Goal: Task Accomplishment & Management: Complete application form

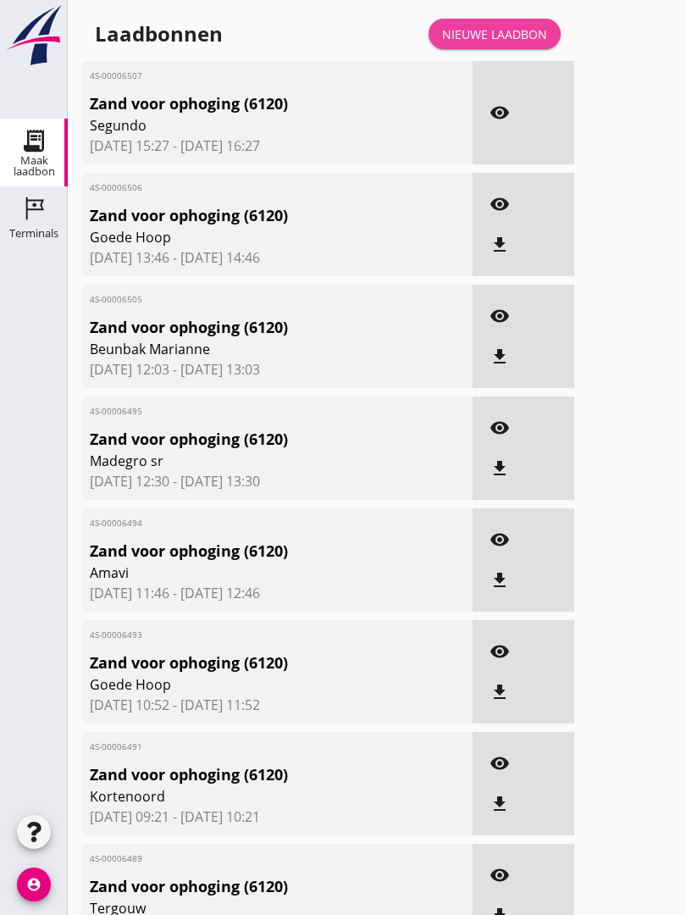
click at [515, 43] on div "Nieuwe laadbon" at bounding box center [494, 34] width 105 height 18
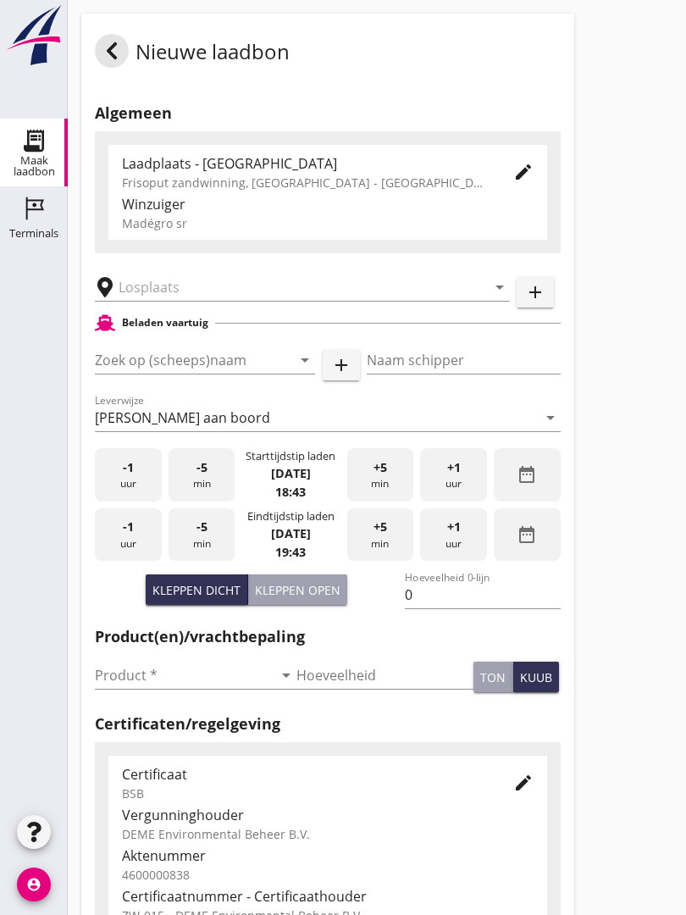
click at [185, 301] on input "text" at bounding box center [291, 287] width 344 height 27
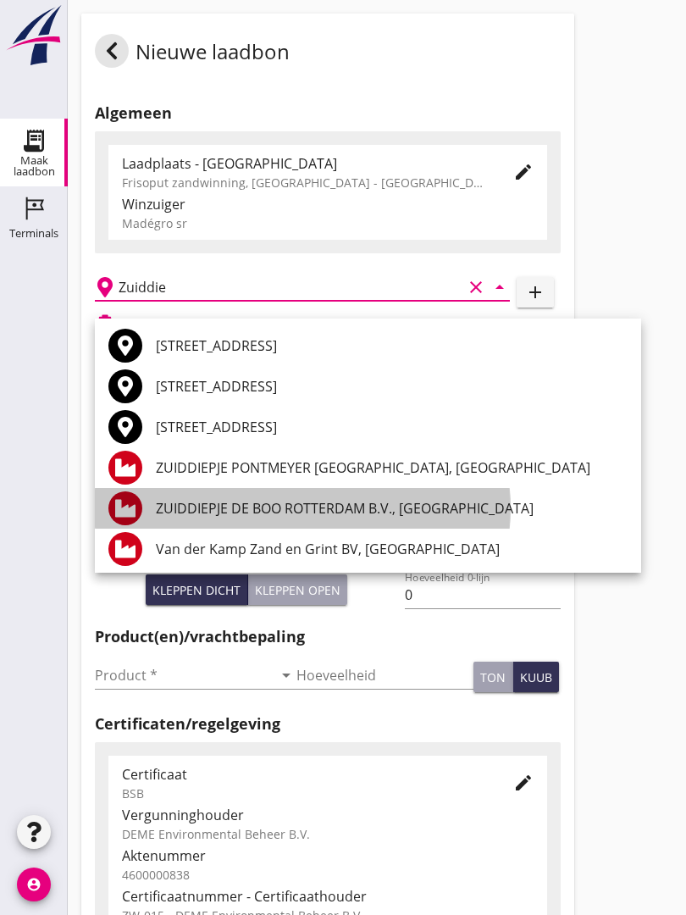
click at [327, 507] on div "ZUIDDIEPJE DE BOO ROTTERDAM B.V., [GEOGRAPHIC_DATA]" at bounding box center [392, 508] width 472 height 20
type input "ZUIDDIEPJE DE BOO ROTTERDAM B.V., [GEOGRAPHIC_DATA]"
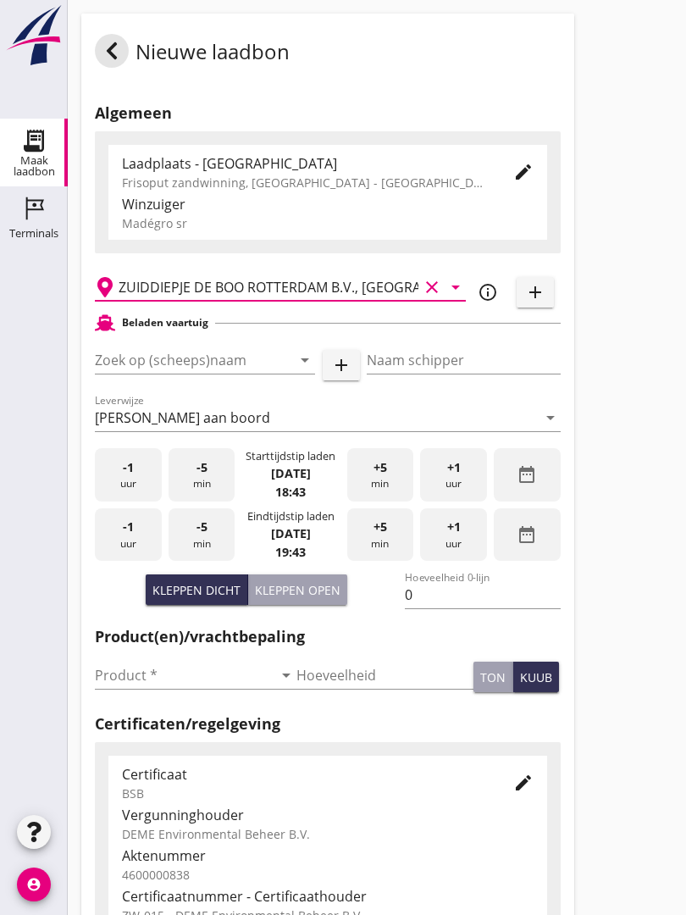
click at [203, 374] on input "Zoek op (scheeps)naam" at bounding box center [181, 360] width 173 height 27
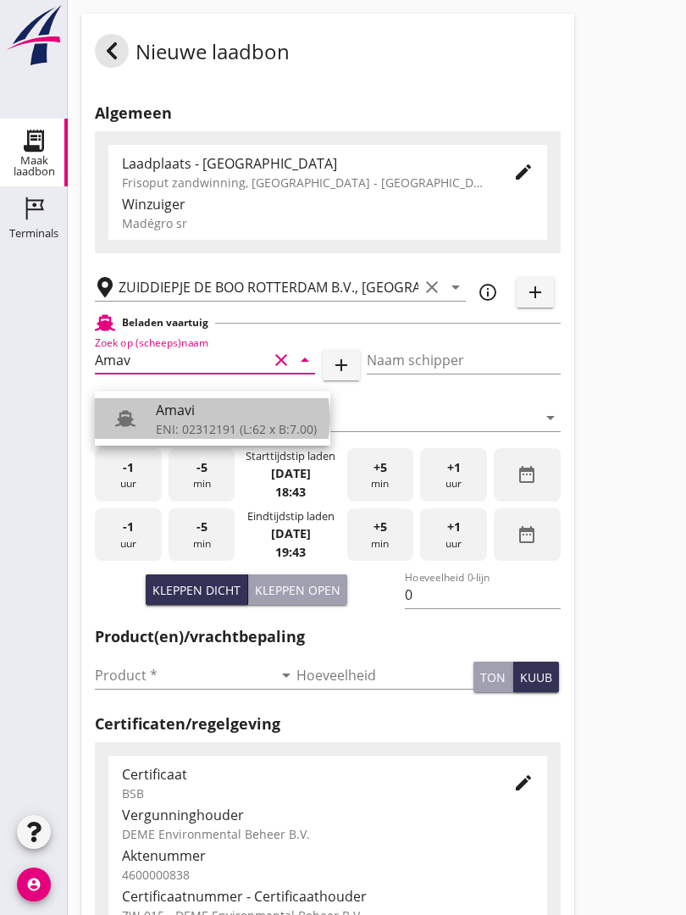
click at [193, 417] on div "Amavi" at bounding box center [236, 410] width 161 height 20
type input "Amavi"
type input "[PERSON_NAME]"
type input "451"
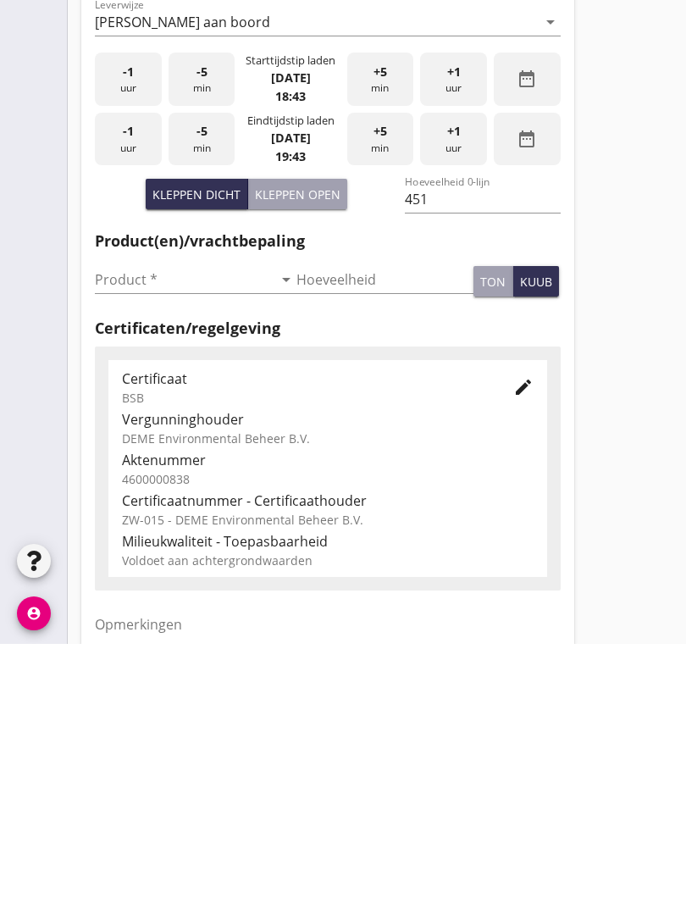
scroll to position [125, 0]
click at [125, 536] on input "Product *" at bounding box center [184, 549] width 178 height 27
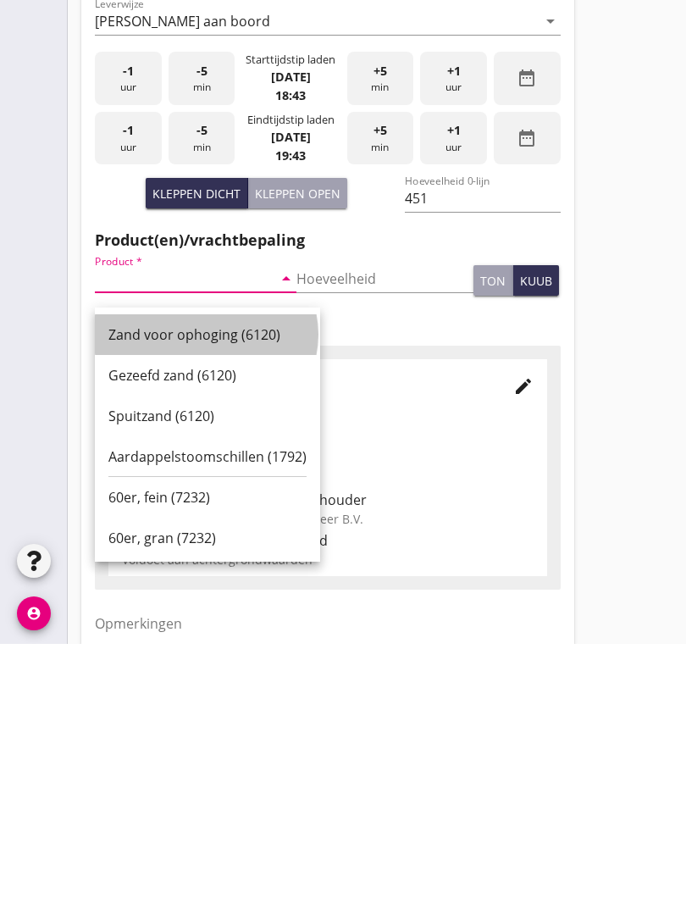
click at [186, 596] on div "Zand voor ophoging (6120)" at bounding box center [207, 606] width 198 height 20
type input "Zand voor ophoging (6120)"
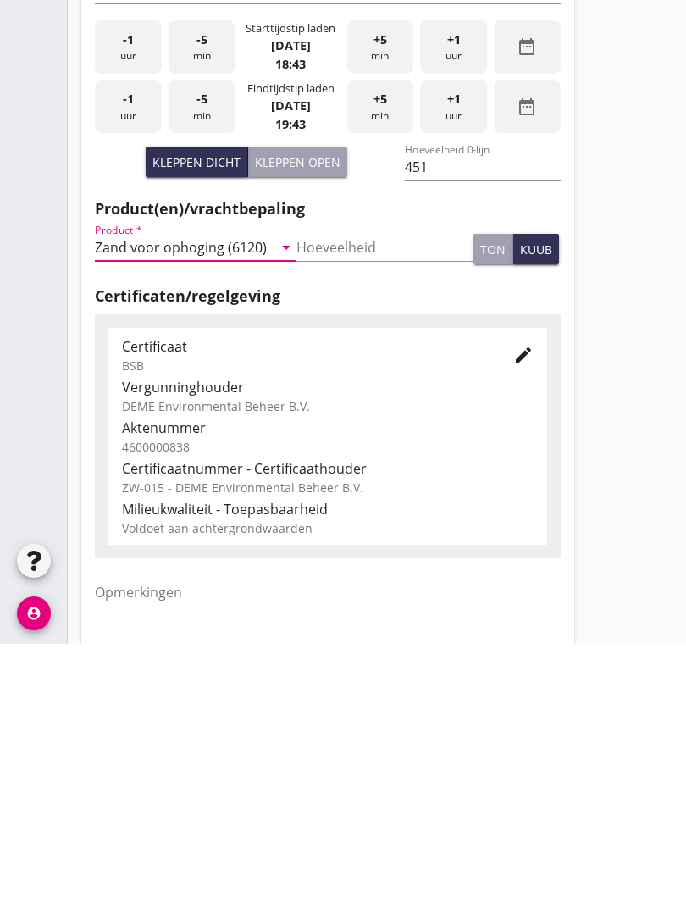
scroll to position [297, 0]
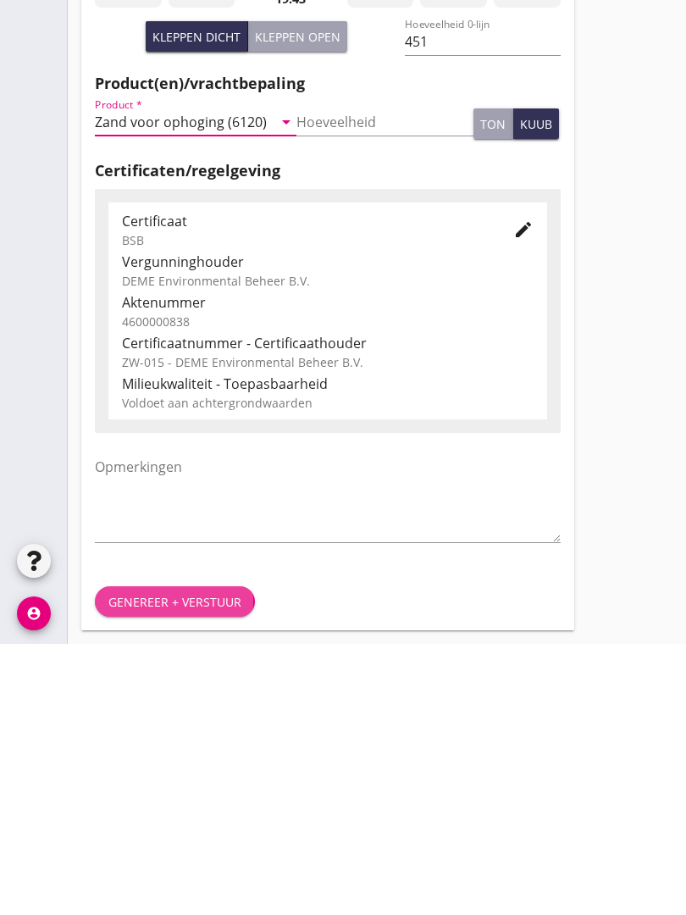
click at [152, 864] on div "Genereer + verstuur" at bounding box center [174, 873] width 133 height 18
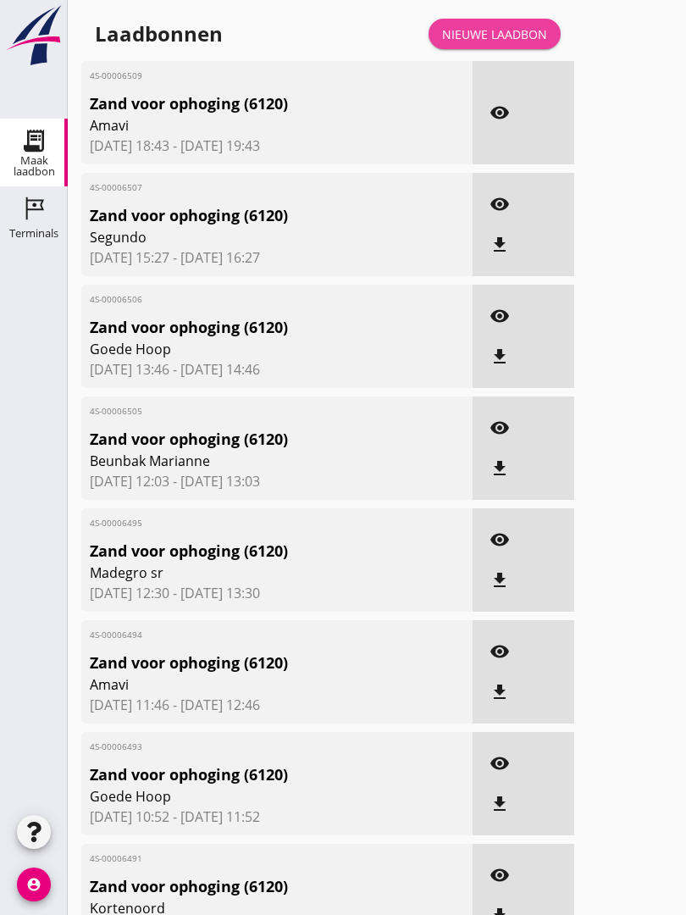
click at [523, 43] on div "Nieuwe laadbon" at bounding box center [494, 34] width 105 height 18
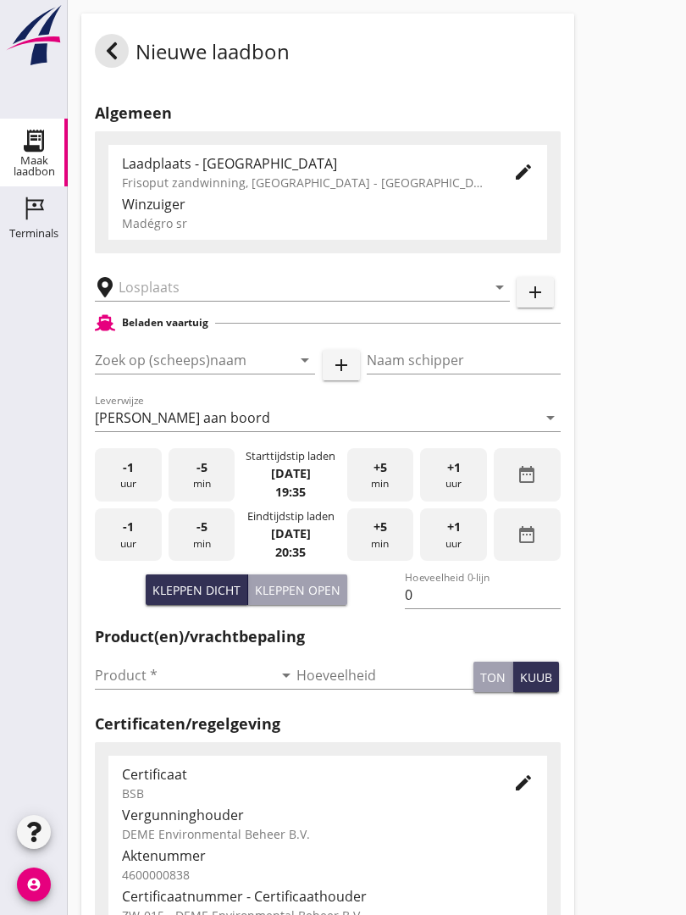
click at [230, 294] on input "text" at bounding box center [291, 287] width 344 height 27
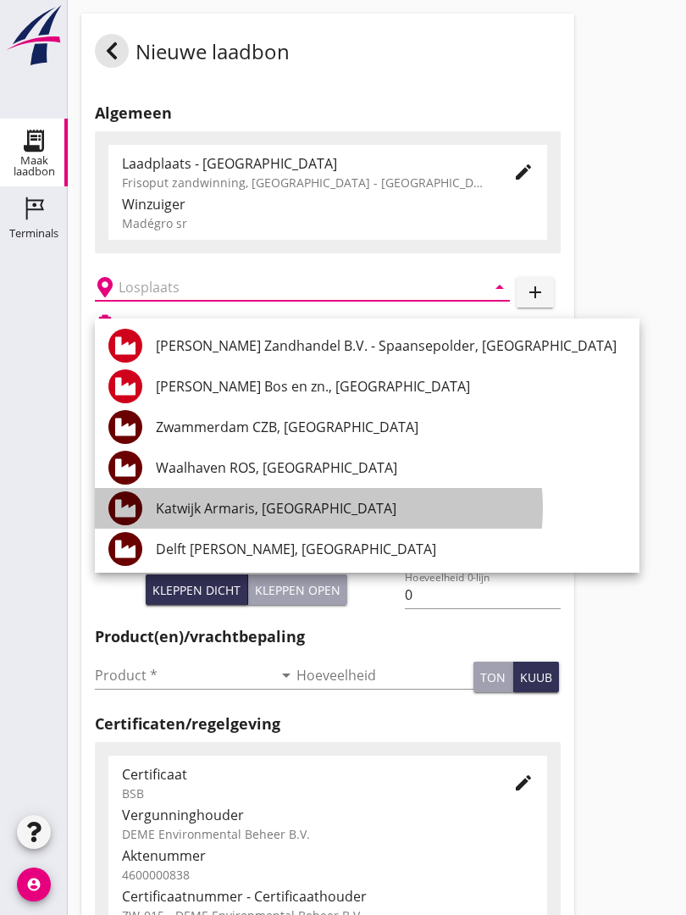
click at [310, 501] on div "Katwijk Armaris, [GEOGRAPHIC_DATA]" at bounding box center [391, 508] width 470 height 20
type input "Katwijk Armaris, [GEOGRAPHIC_DATA]"
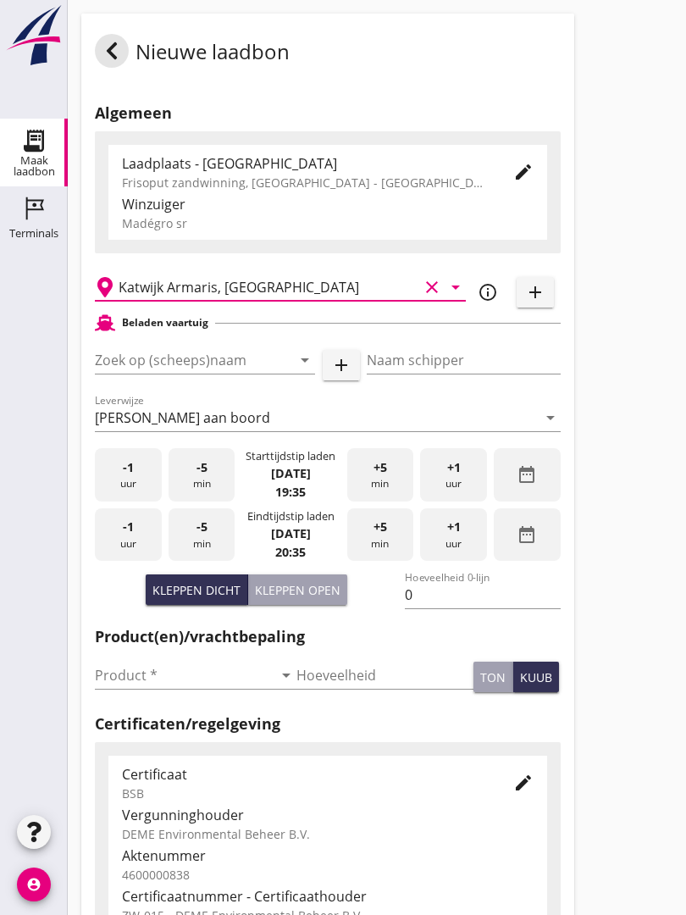
click at [238, 374] on input "Zoek op (scheeps)naam" at bounding box center [181, 360] width 173 height 27
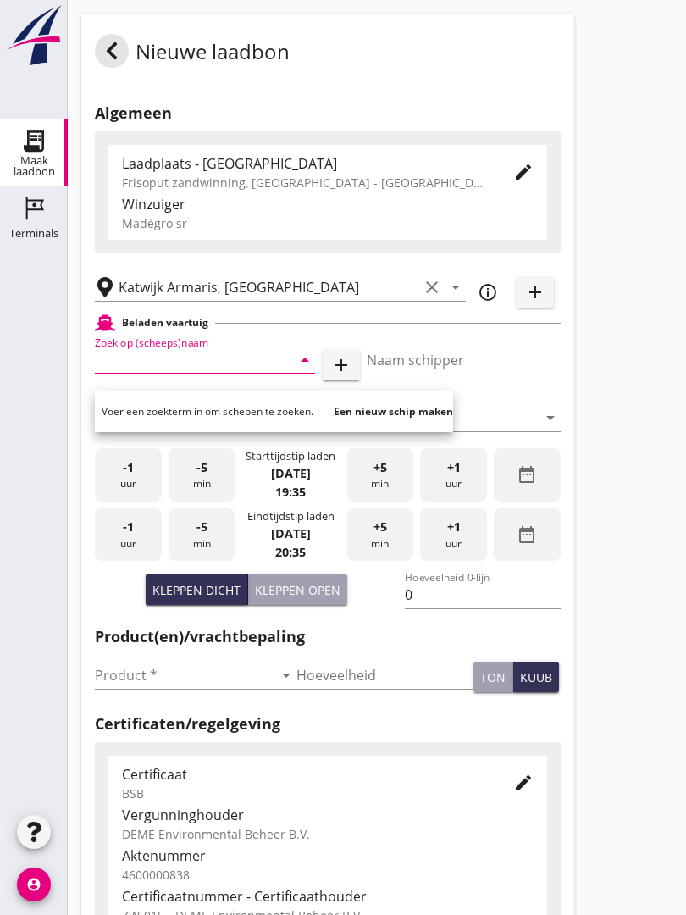
type input "V"
click at [120, 61] on icon at bounding box center [112, 51] width 20 height 20
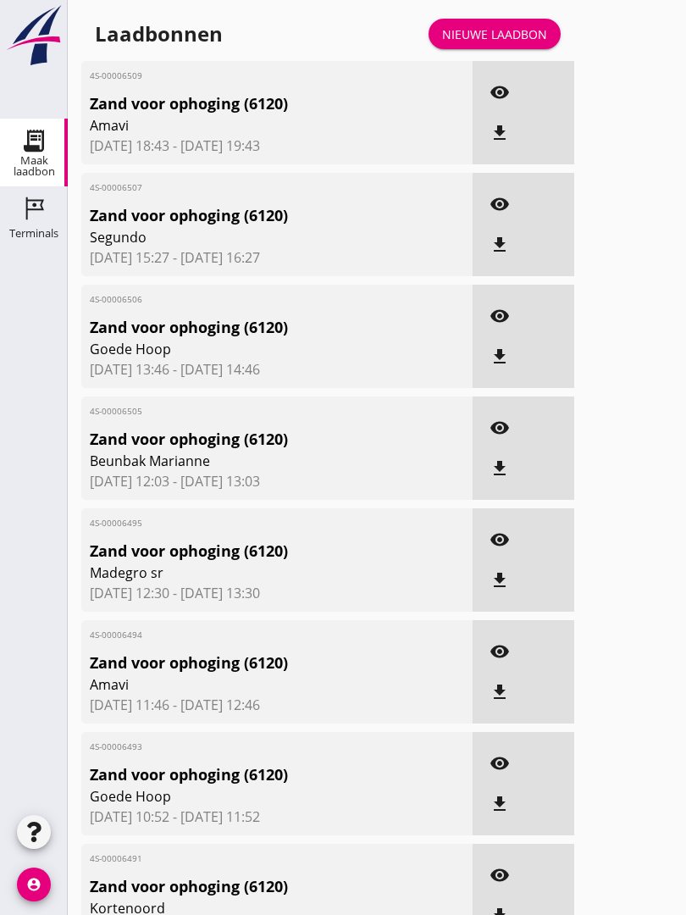
click at [503, 42] on div "Nieuwe laadbon" at bounding box center [494, 34] width 105 height 18
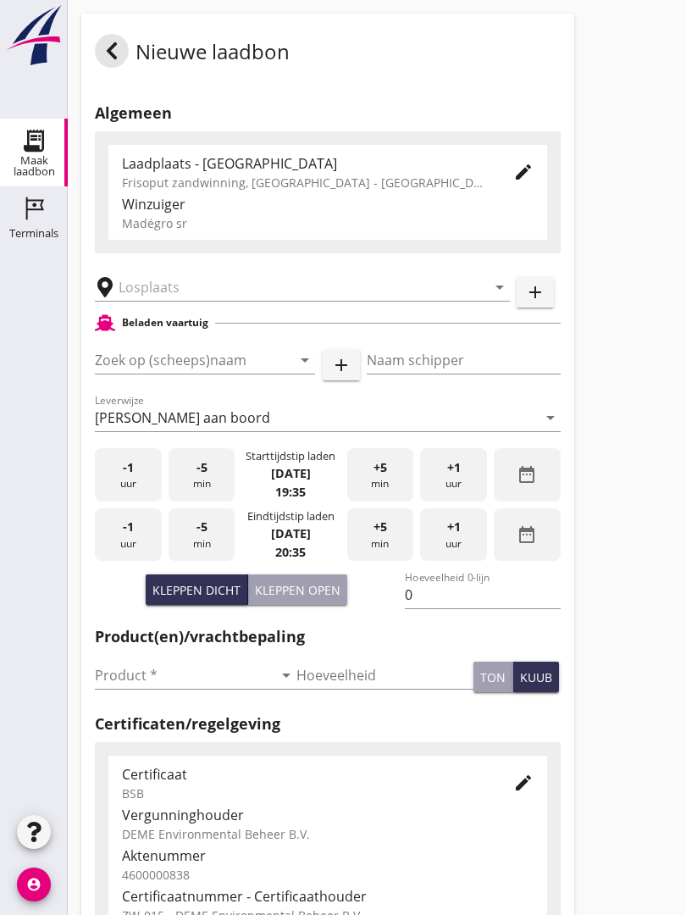
click at [197, 301] on input "text" at bounding box center [291, 287] width 344 height 27
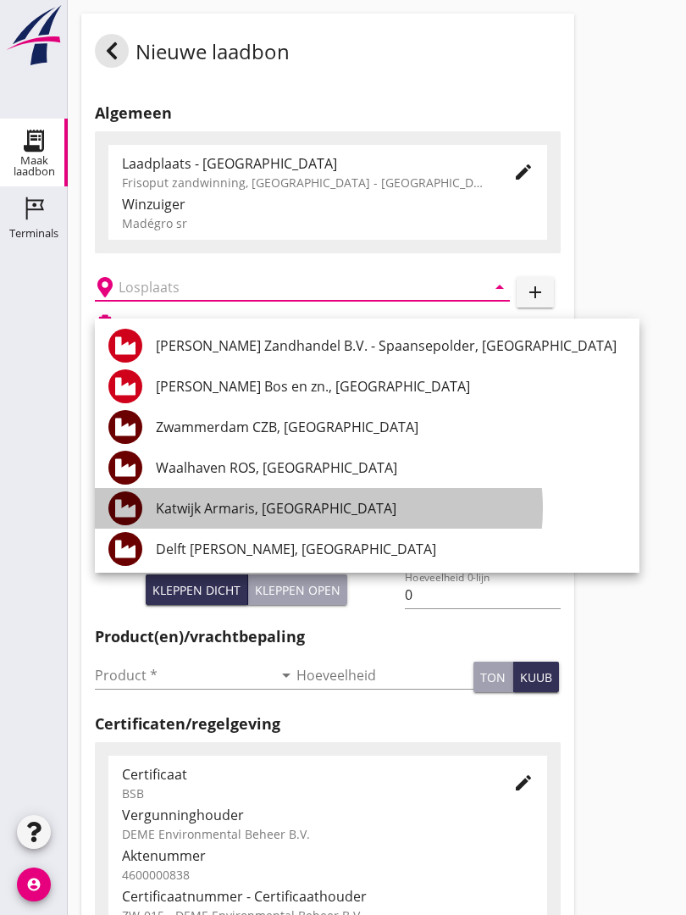
click at [303, 503] on div "Katwijk Armaris, [GEOGRAPHIC_DATA]" at bounding box center [391, 508] width 470 height 20
type input "Katwijk Armaris, [GEOGRAPHIC_DATA]"
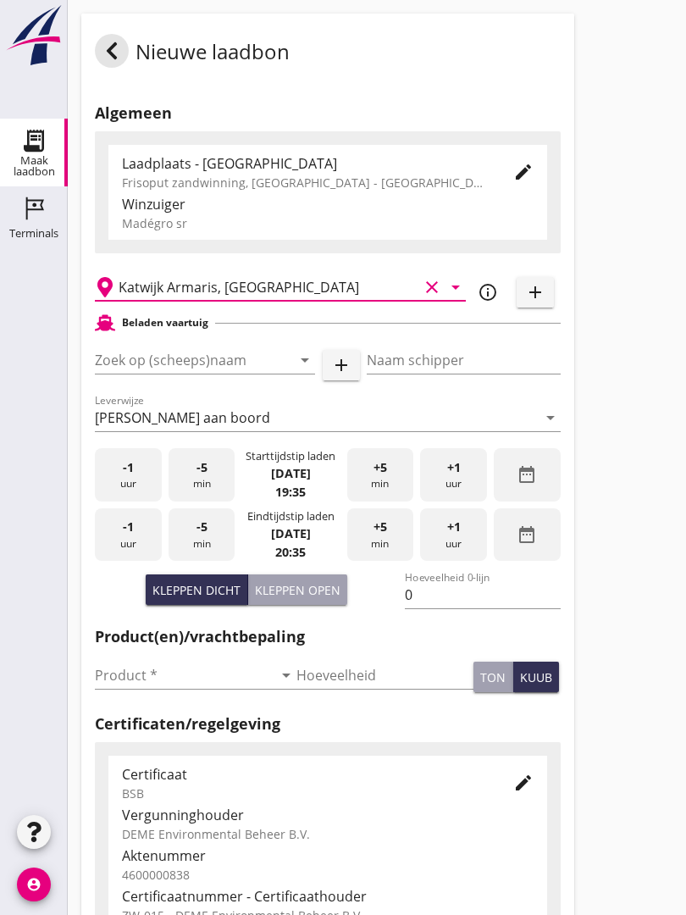
click at [210, 370] on input "Zoek op (scheeps)naam" at bounding box center [181, 360] width 173 height 27
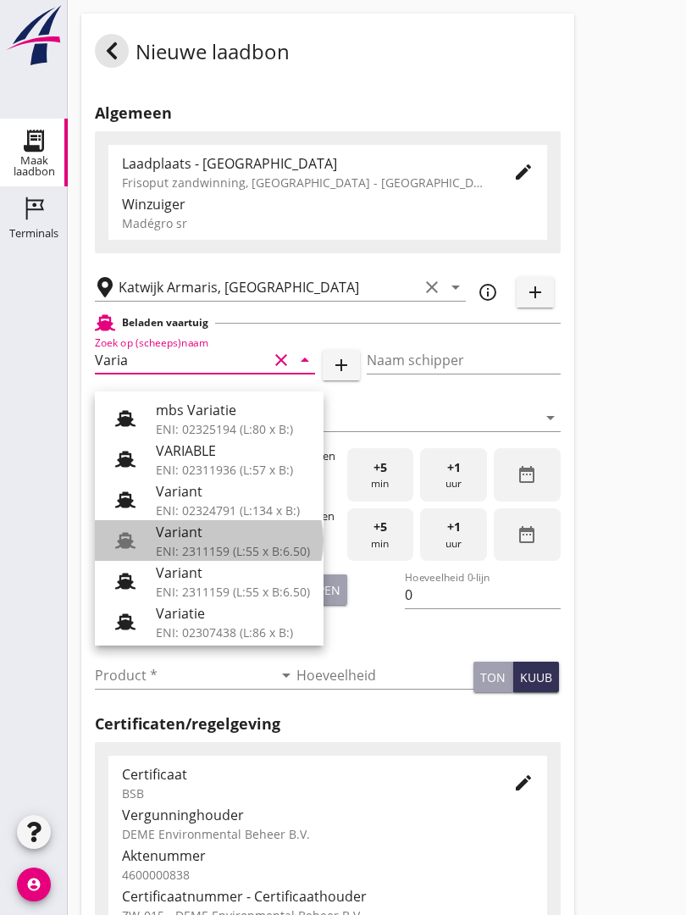
click at [233, 541] on div "Variant" at bounding box center [233, 532] width 154 height 20
type input "Variant"
type input "[PERSON_NAME]"
type input "337"
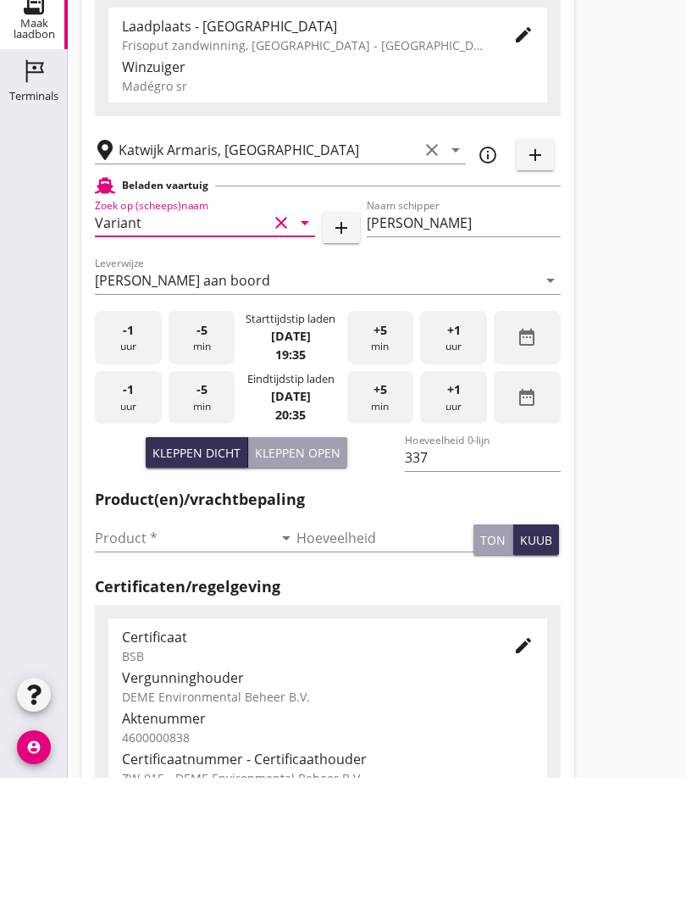
click at [127, 662] on input "Product *" at bounding box center [184, 675] width 178 height 27
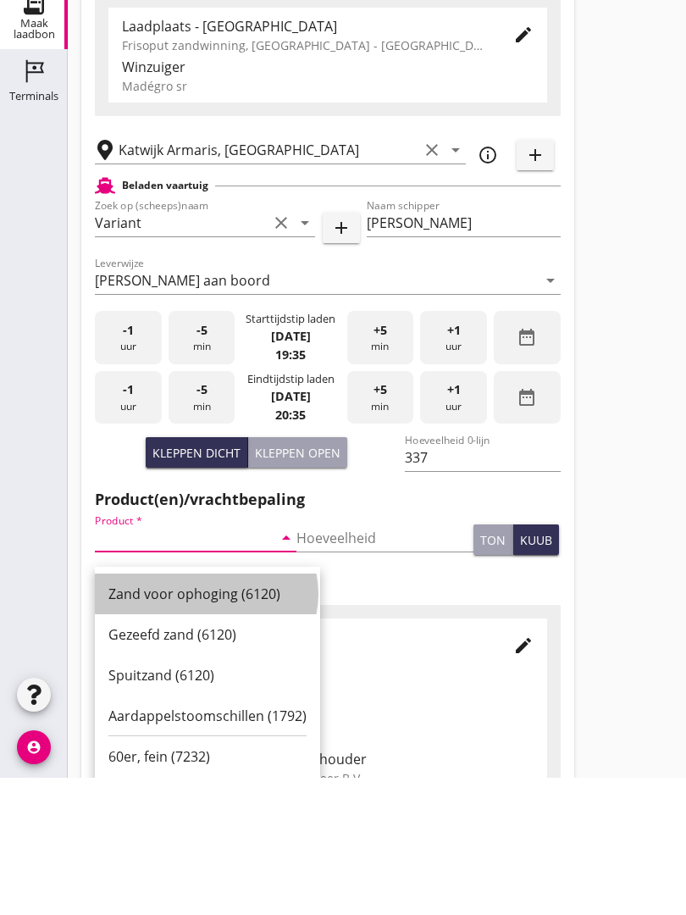
click at [217, 721] on div "Zand voor ophoging (6120)" at bounding box center [207, 731] width 198 height 20
type input "Zand voor ophoging (6120)"
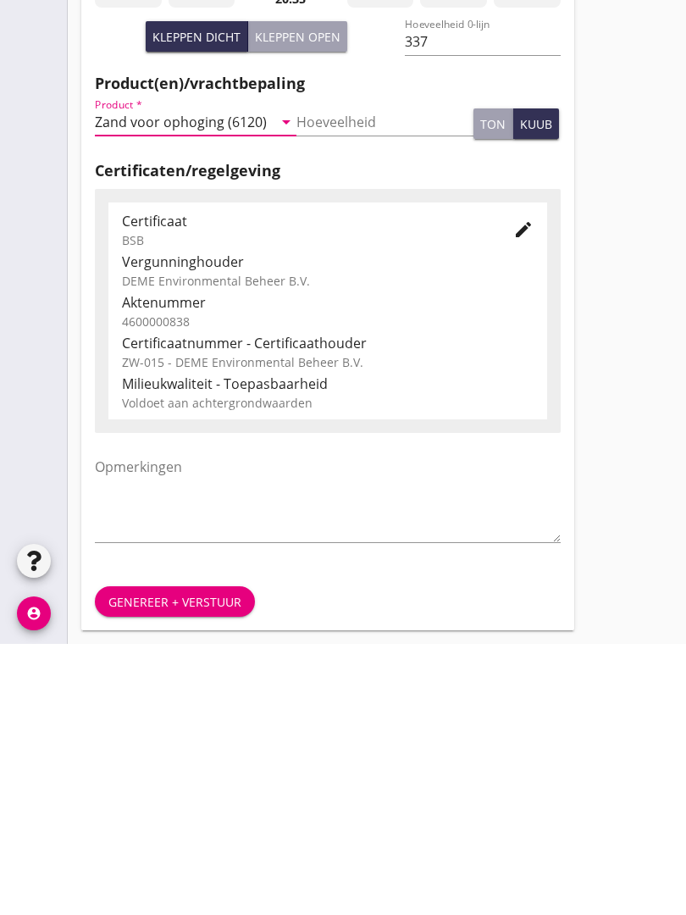
scroll to position [297, 0]
click at [192, 858] on button "Genereer + verstuur" at bounding box center [175, 873] width 160 height 31
